Goal: Transaction & Acquisition: Book appointment/travel/reservation

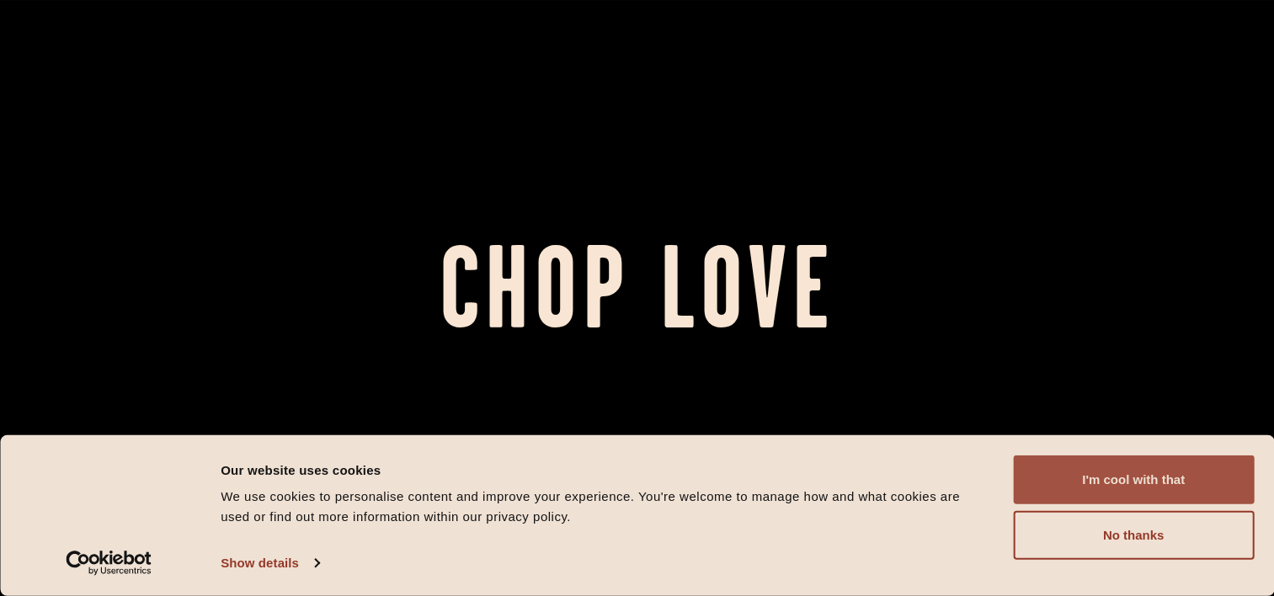
click at [1159, 495] on button "I'm cool with that" at bounding box center [1133, 479] width 241 height 49
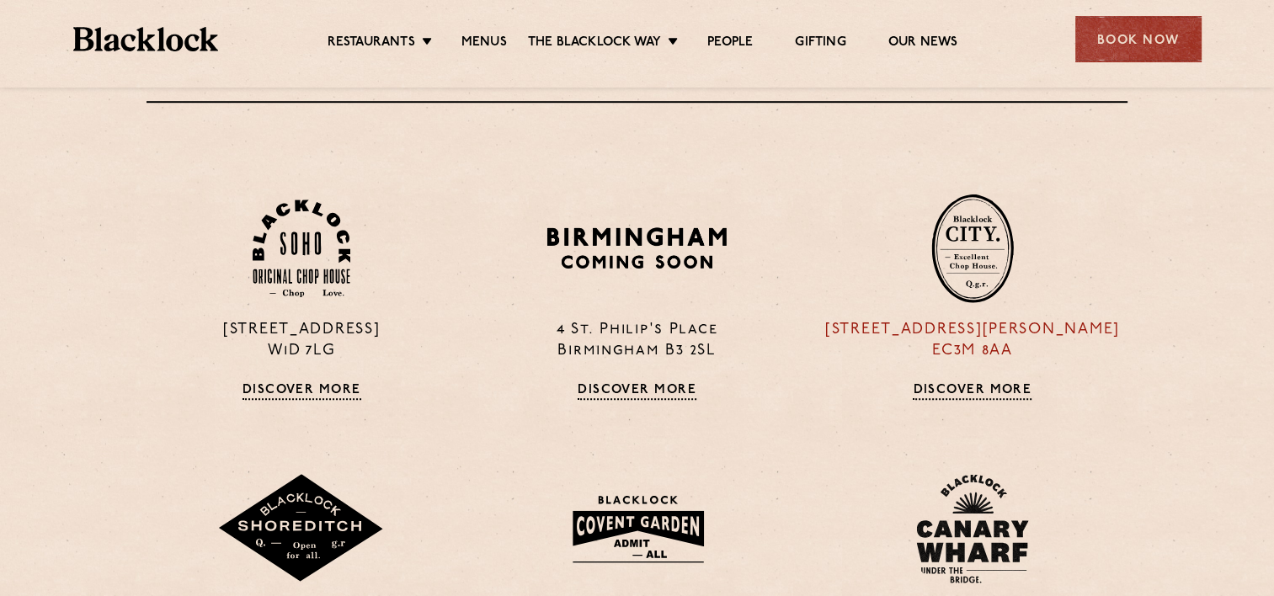
scroll to position [1179, 0]
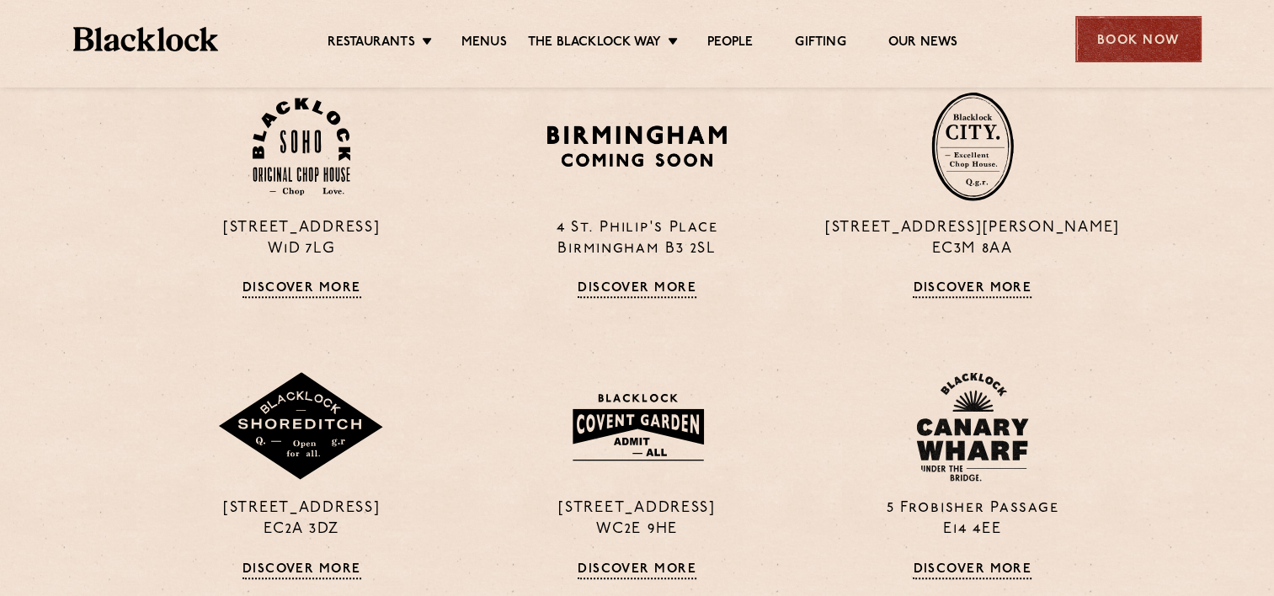
click at [1162, 35] on div "Book Now" at bounding box center [1138, 39] width 126 height 46
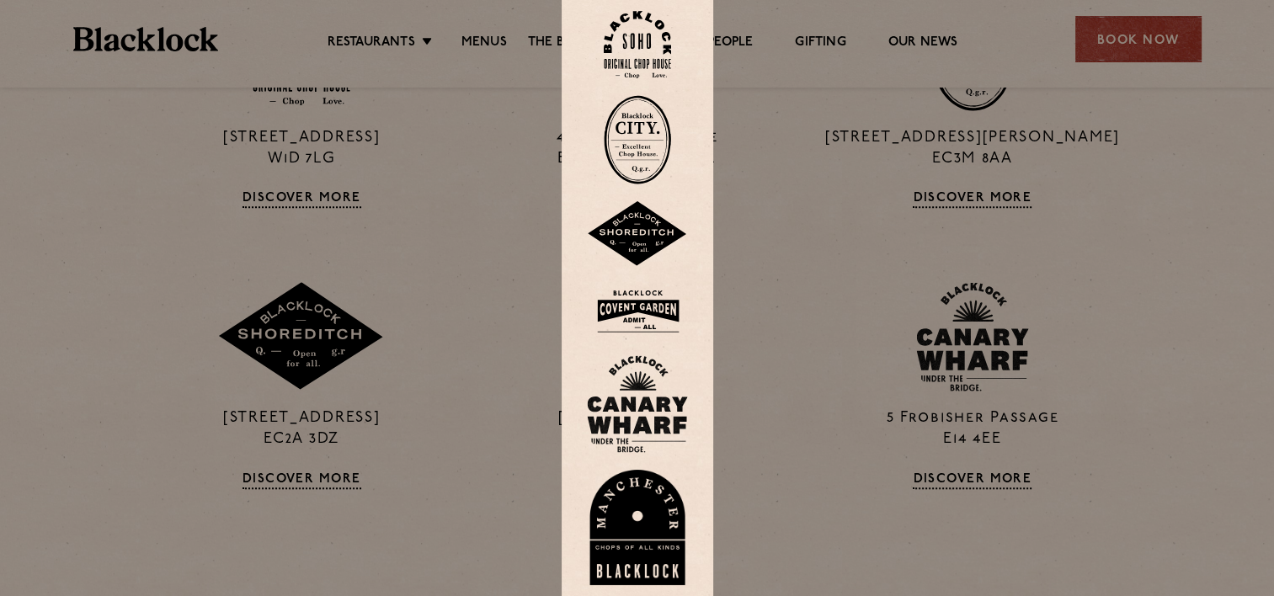
scroll to position [1263, 0]
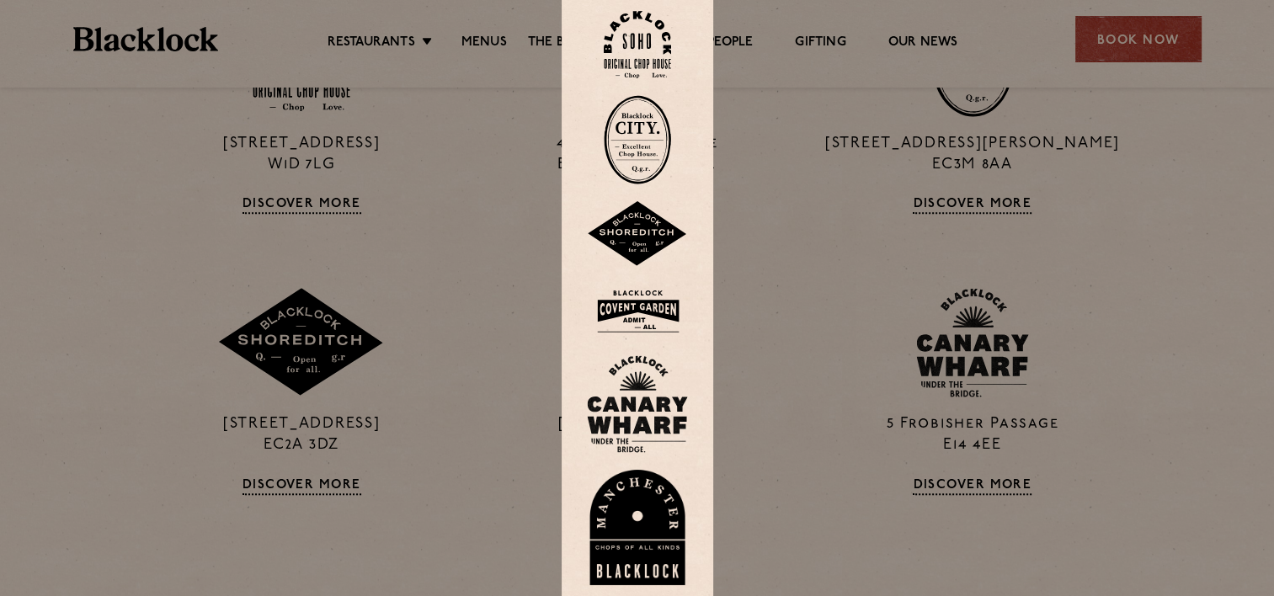
click at [684, 40] on link at bounding box center [637, 45] width 101 height 68
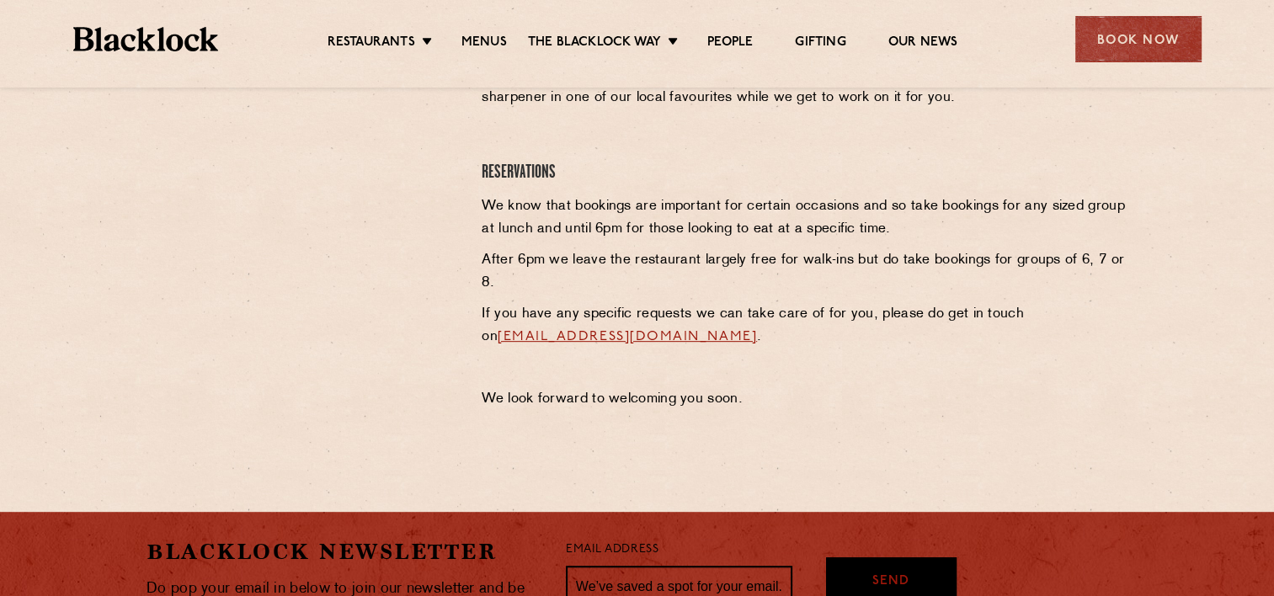
scroll to position [842, 0]
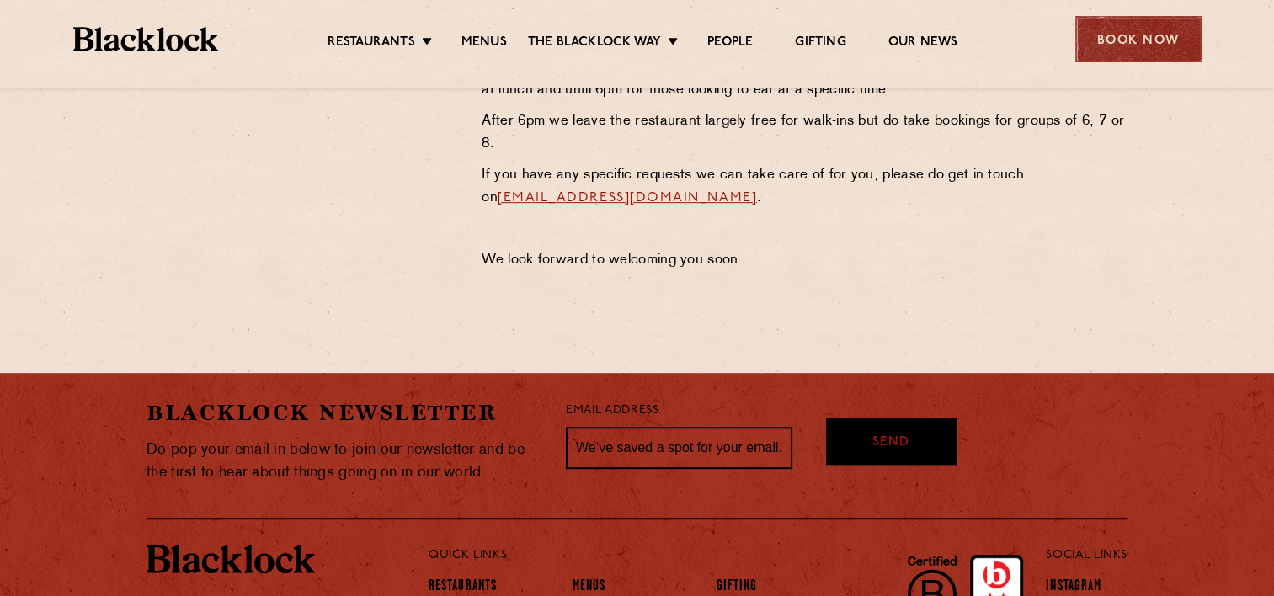
click at [1134, 23] on div "Book Now" at bounding box center [1138, 39] width 126 height 46
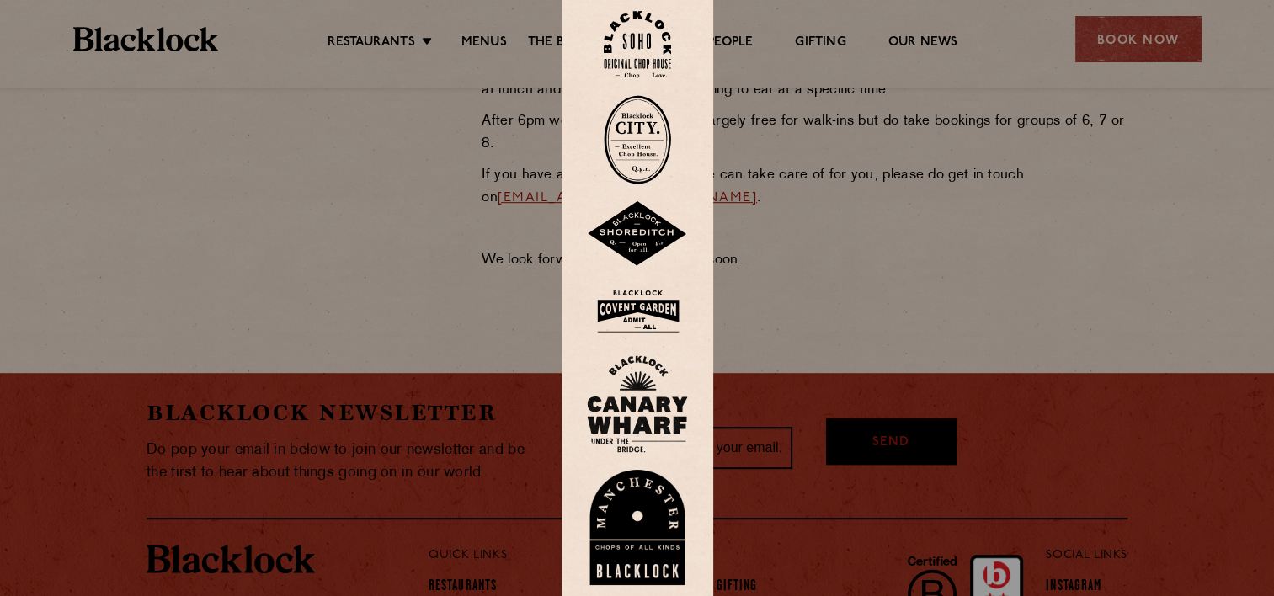
click at [854, 205] on div at bounding box center [637, 298] width 1274 height 596
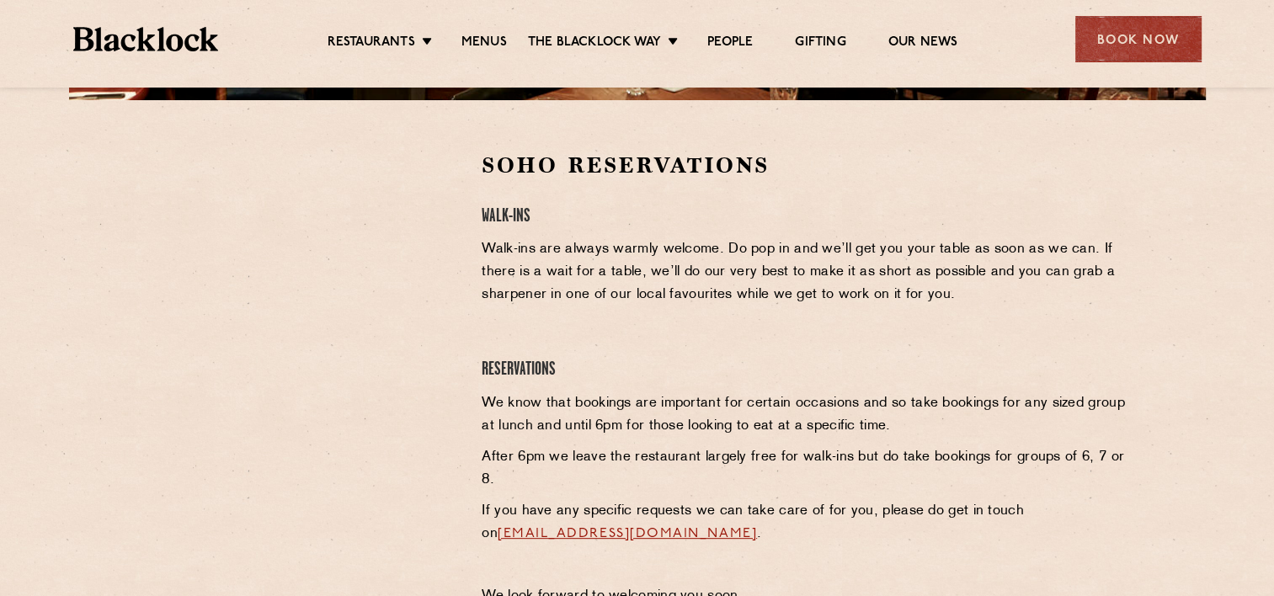
scroll to position [505, 0]
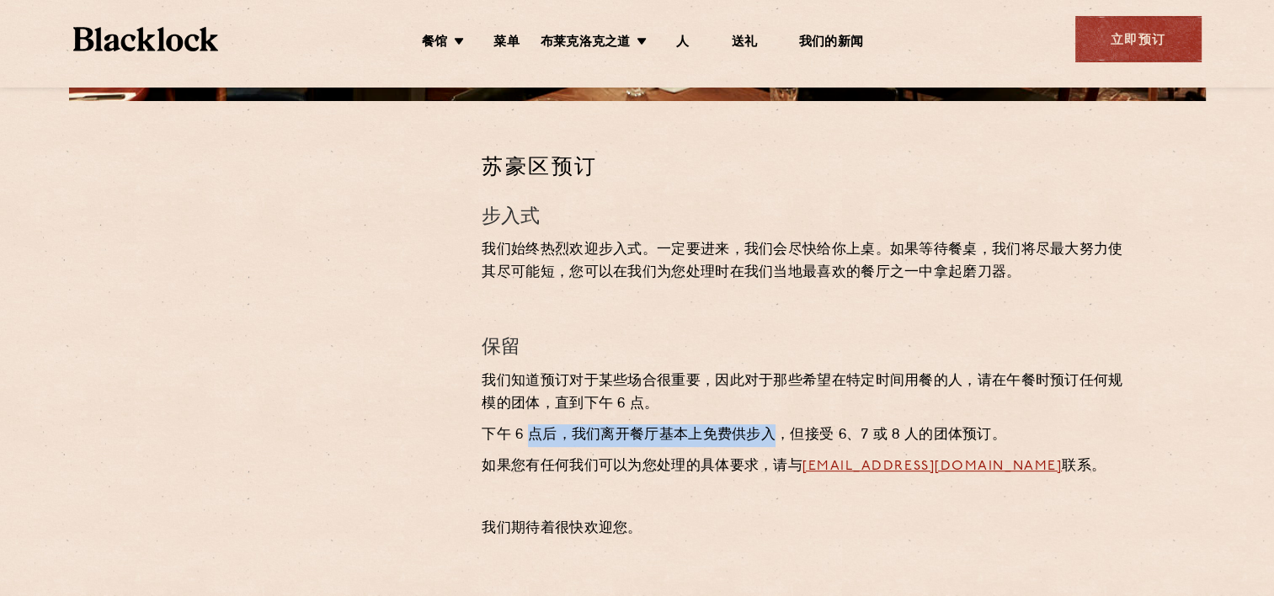
drag, startPoint x: 526, startPoint y: 431, endPoint x: 778, endPoint y: 438, distance: 251.8
click at [778, 438] on p "下午 6 点后，我们离开餐厅基本上免费供步入，但接受 6、7 或 8 人的团体预订。" at bounding box center [805, 435] width 646 height 23
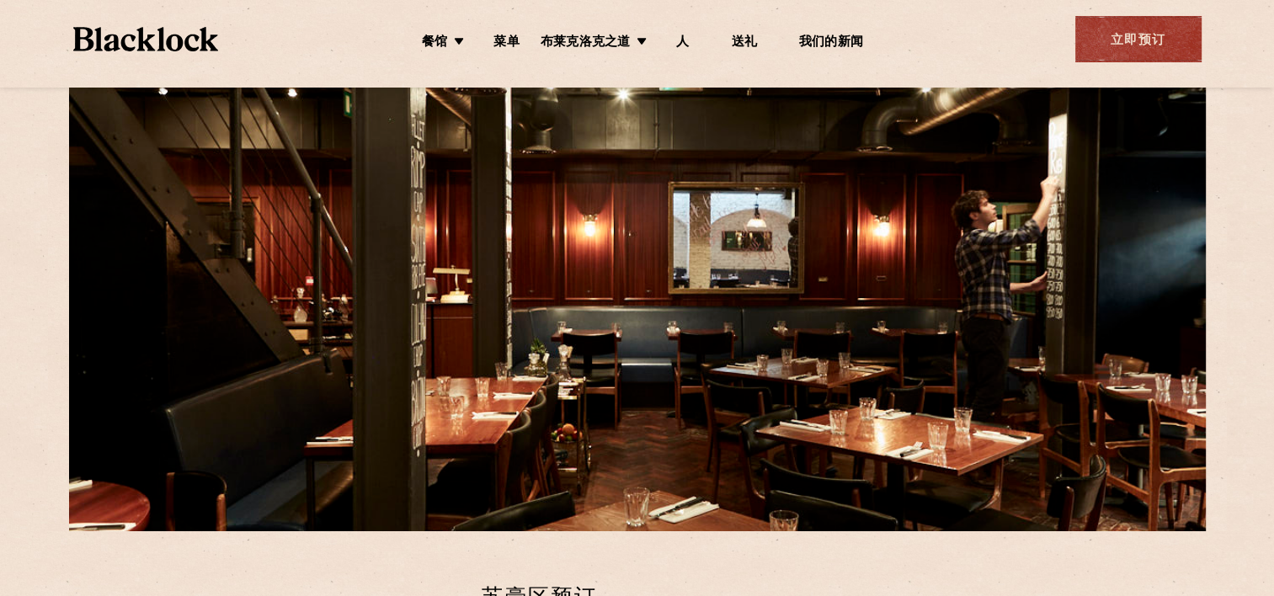
scroll to position [0, 0]
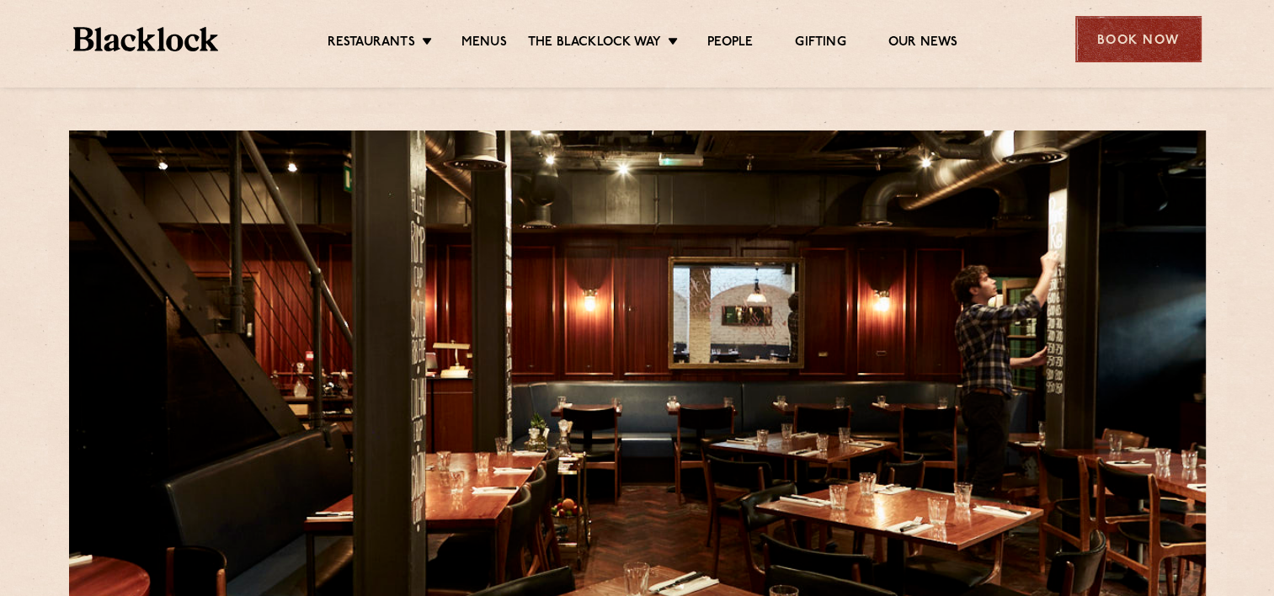
click at [1161, 40] on div "Book Now" at bounding box center [1138, 39] width 126 height 46
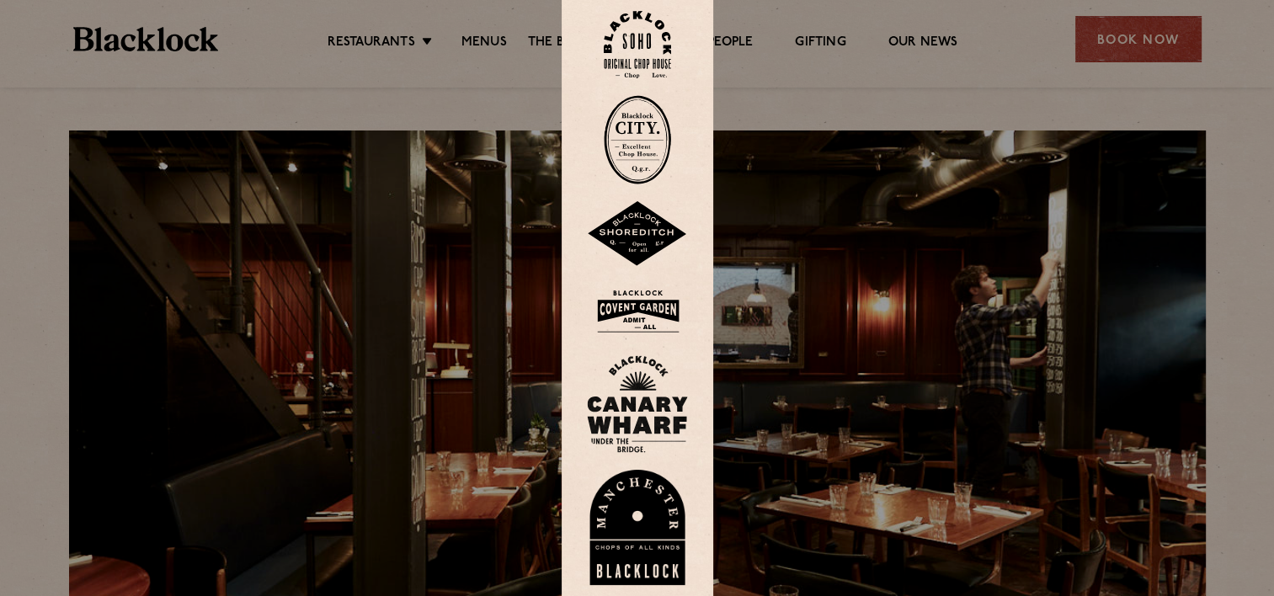
click at [657, 140] on img at bounding box center [637, 139] width 67 height 89
